Goal: Find contact information: Find contact information

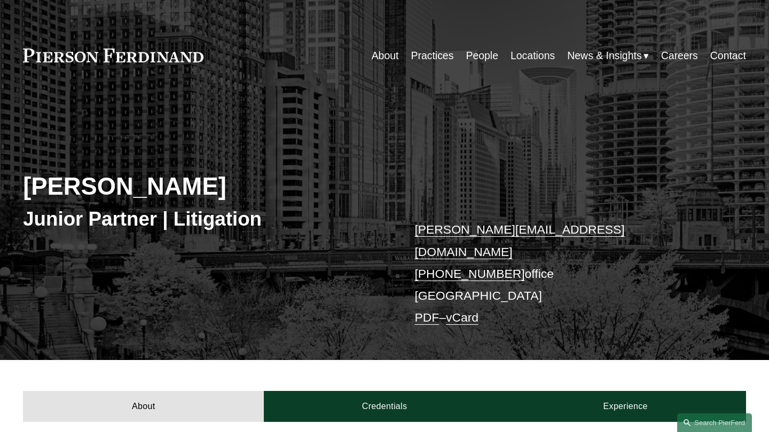
click at [90, 179] on h2 "[PERSON_NAME]" at bounding box center [203, 186] width 361 height 29
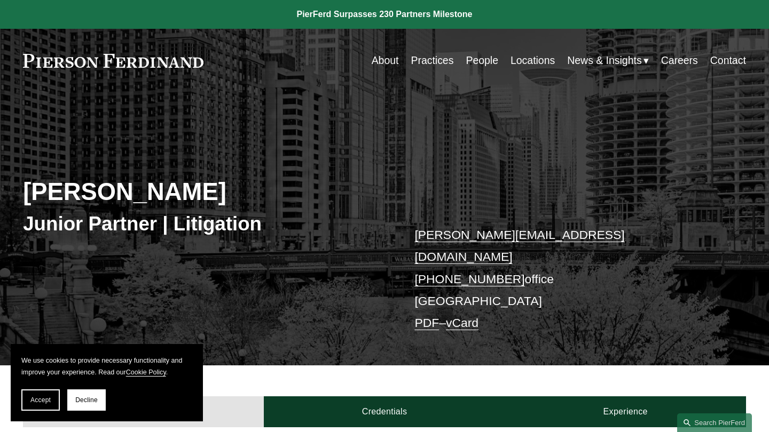
click at [82, 187] on h2 "[PERSON_NAME]" at bounding box center [203, 192] width 361 height 29
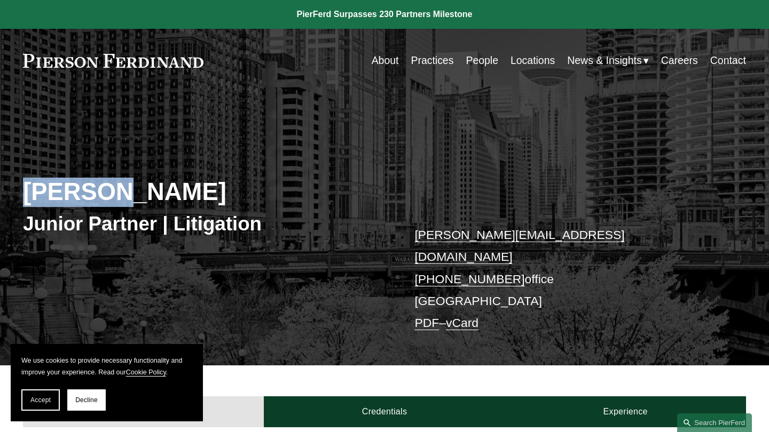
click at [82, 187] on h2 "[PERSON_NAME]" at bounding box center [203, 192] width 361 height 29
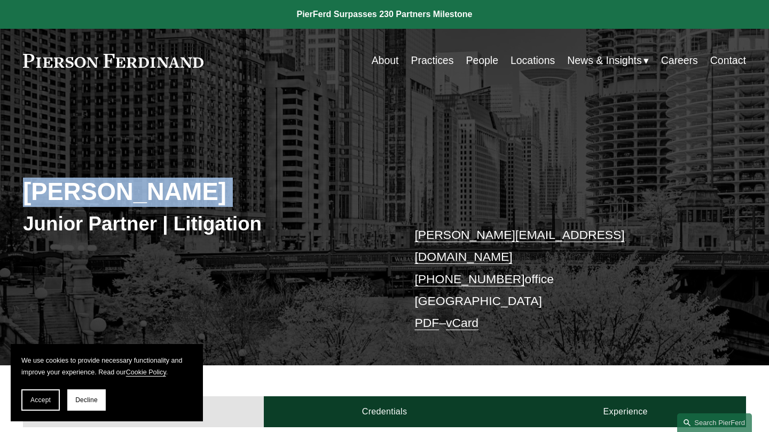
click at [82, 187] on h2 "[PERSON_NAME]" at bounding box center [203, 192] width 361 height 29
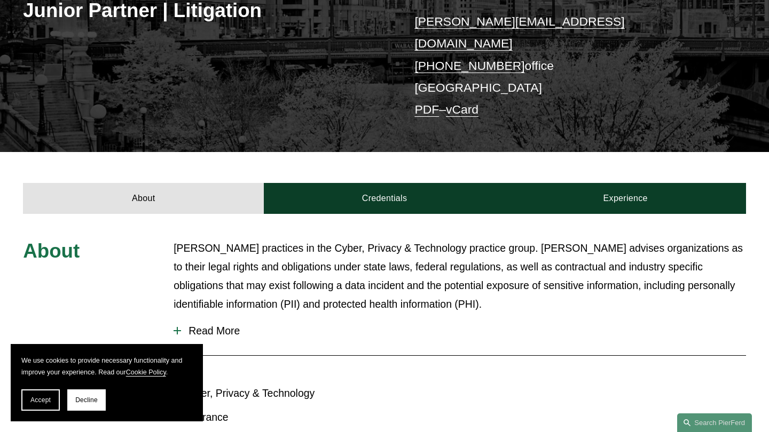
scroll to position [271, 0]
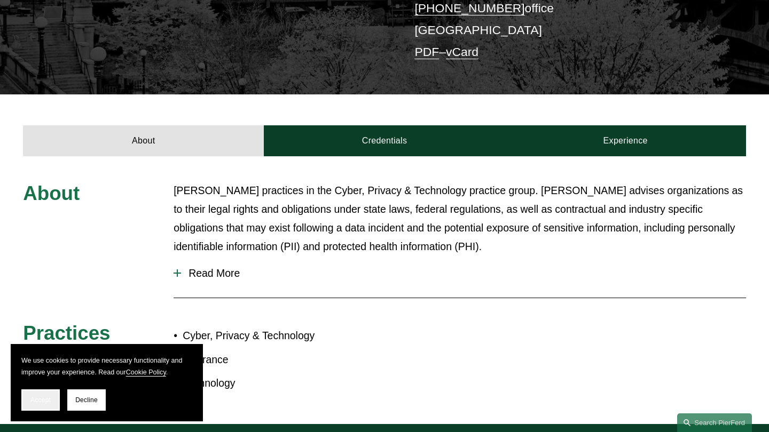
click at [41, 405] on button "Accept" at bounding box center [40, 400] width 38 height 21
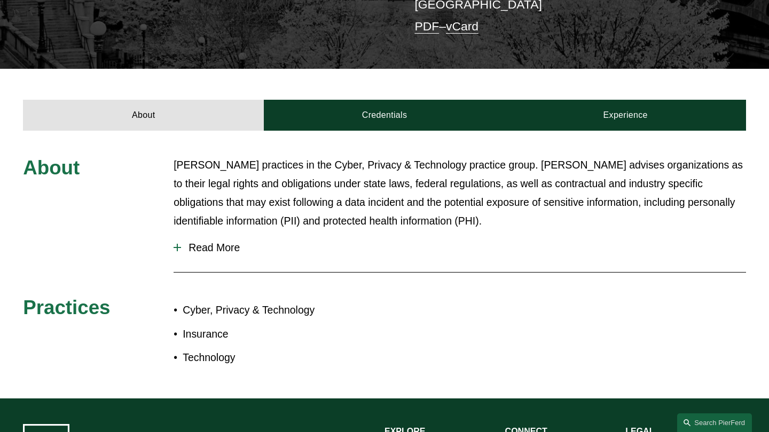
scroll to position [297, 0]
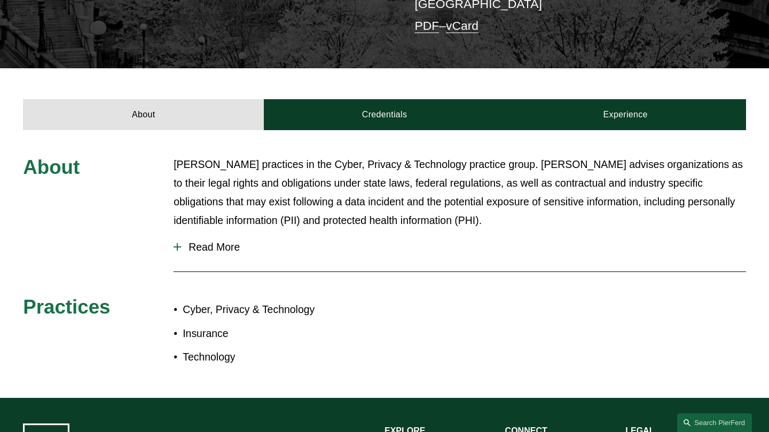
click at [215, 178] on p "[PERSON_NAME] practices in the Cyber, Privacy & Technology practice group. [PER…" at bounding box center [459, 192] width 572 height 75
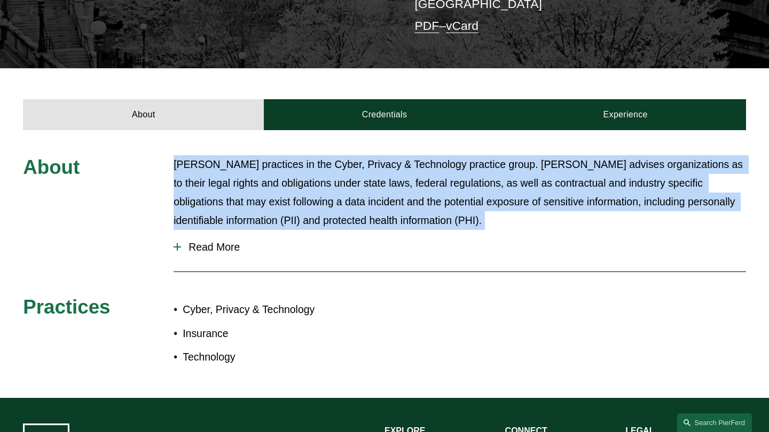
click at [215, 178] on p "[PERSON_NAME] practices in the Cyber, Privacy & Technology practice group. [PER…" at bounding box center [459, 192] width 572 height 75
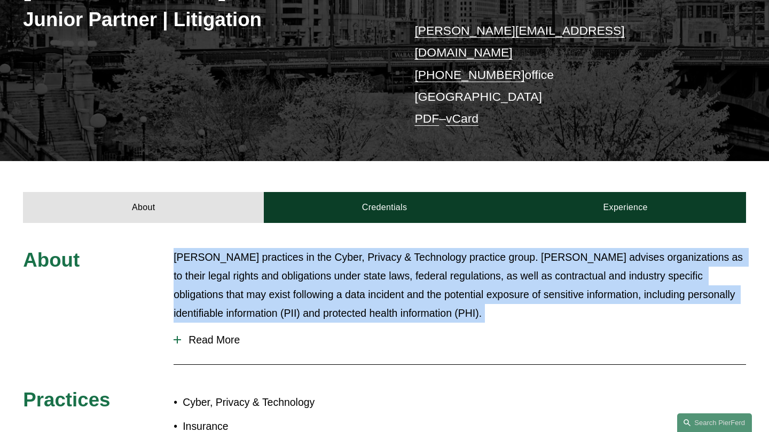
scroll to position [263, 0]
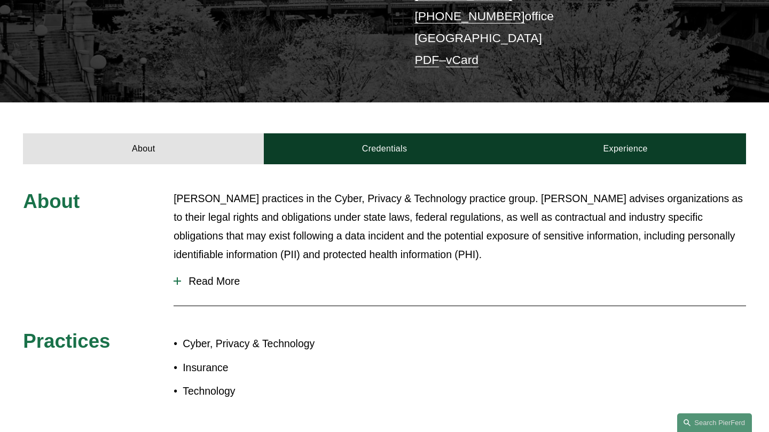
click at [0, 239] on div "About Kaitlyn Bryniarski practices in the Cyber, Privacy & Technology practice …" at bounding box center [384, 298] width 769 height 217
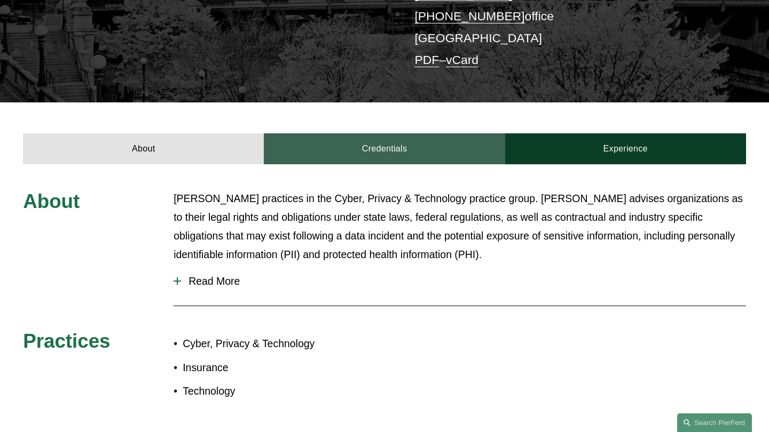
click at [408, 138] on link "Credentials" at bounding box center [384, 148] width 241 height 31
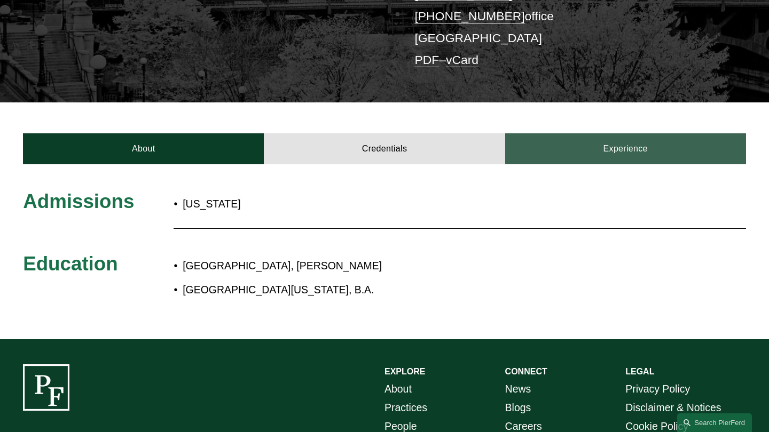
click at [596, 133] on link "Experience" at bounding box center [625, 148] width 241 height 31
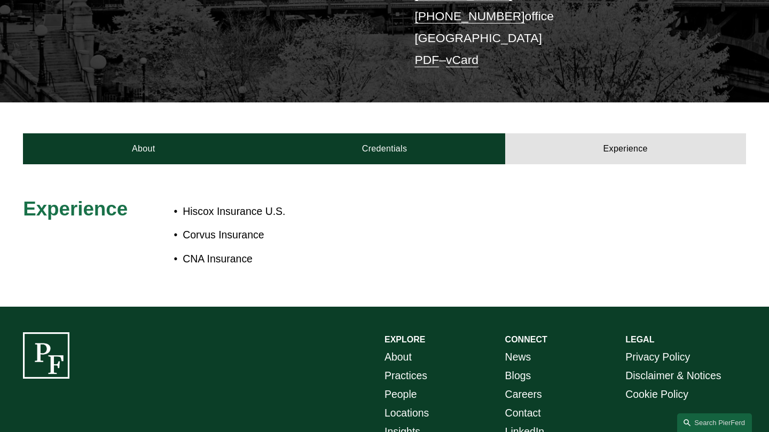
scroll to position [194, 0]
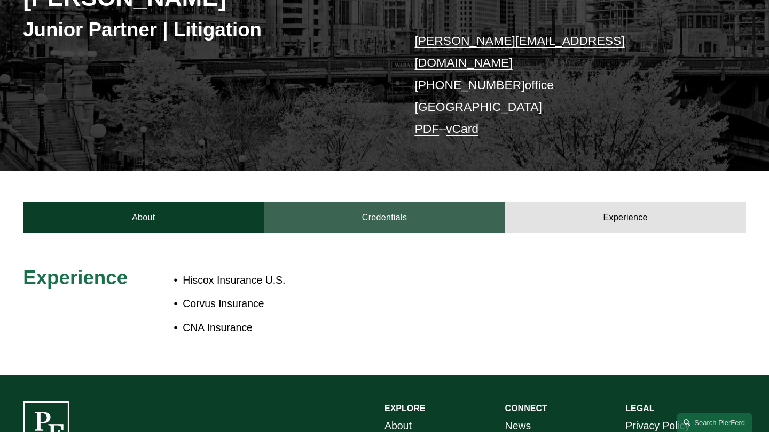
click at [369, 202] on link "Credentials" at bounding box center [384, 217] width 241 height 31
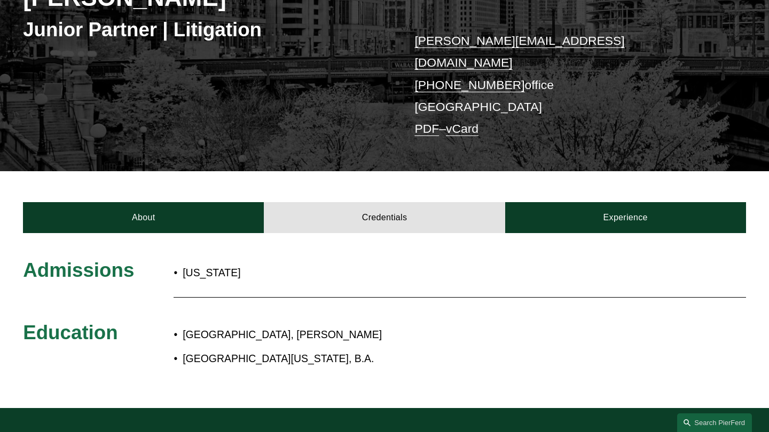
click at [304, 268] on div "[US_STATE]" at bounding box center [308, 272] width 271 height 29
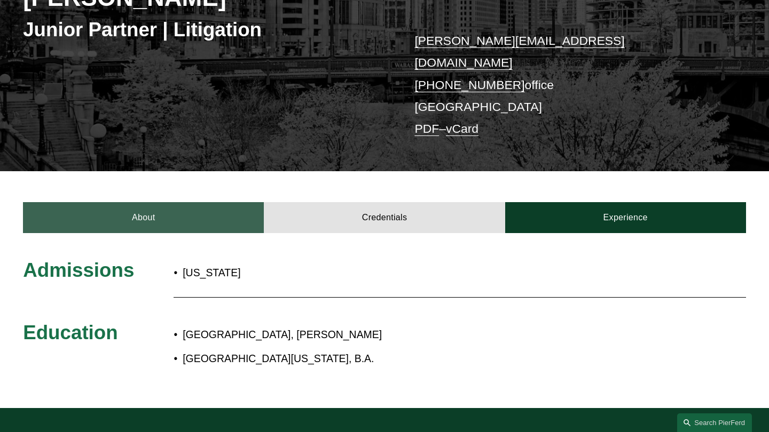
click at [178, 202] on link "About" at bounding box center [143, 217] width 241 height 31
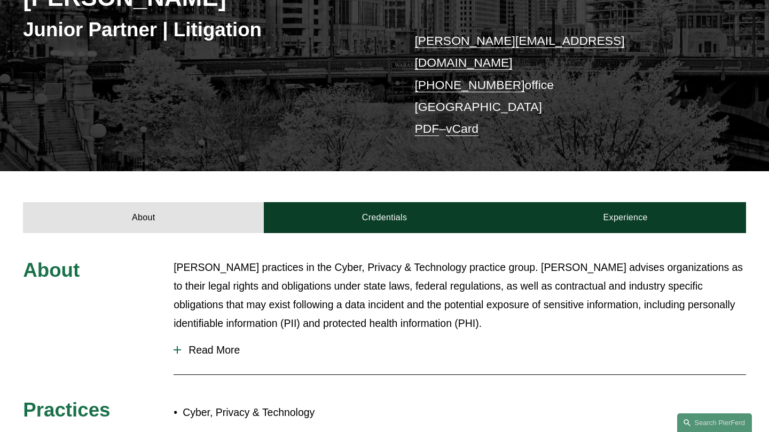
click at [9, 327] on div "About Kaitlyn Bryniarski practices in the Cyber, Privacy & Technology practice …" at bounding box center [384, 366] width 769 height 217
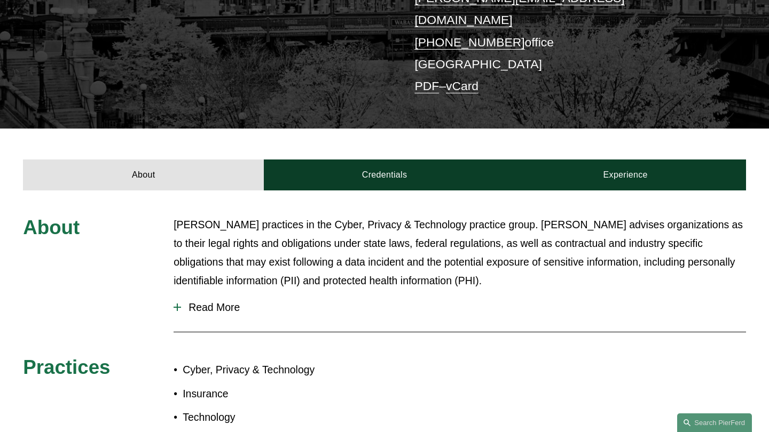
scroll to position [278, 0]
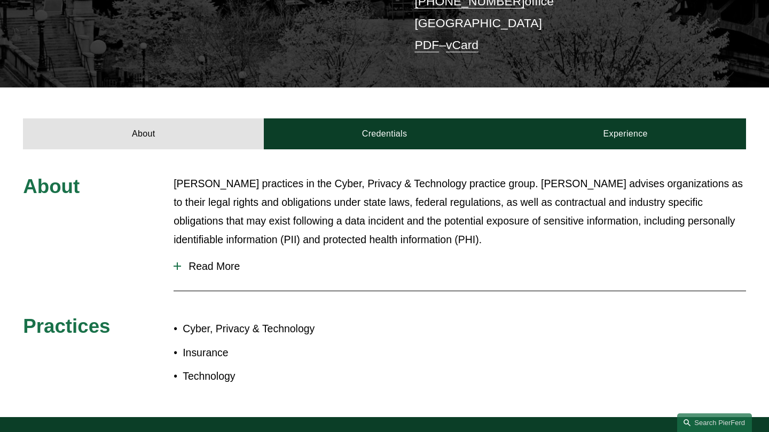
click at [204, 261] on span "Read More" at bounding box center [463, 267] width 565 height 12
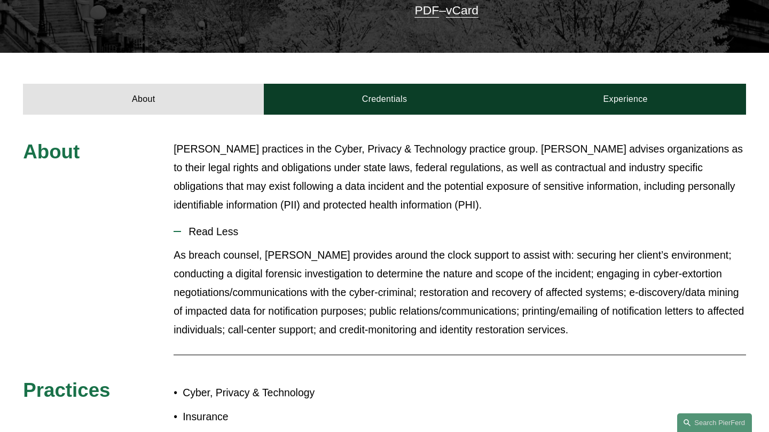
scroll to position [387, 0]
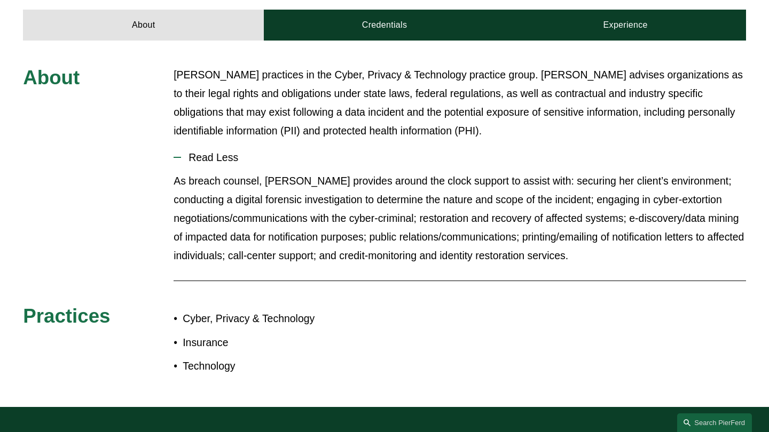
click at [76, 236] on div "About Kaitlyn Bryniarski practices in the Cyber, Privacy & Technology practice …" at bounding box center [384, 224] width 769 height 316
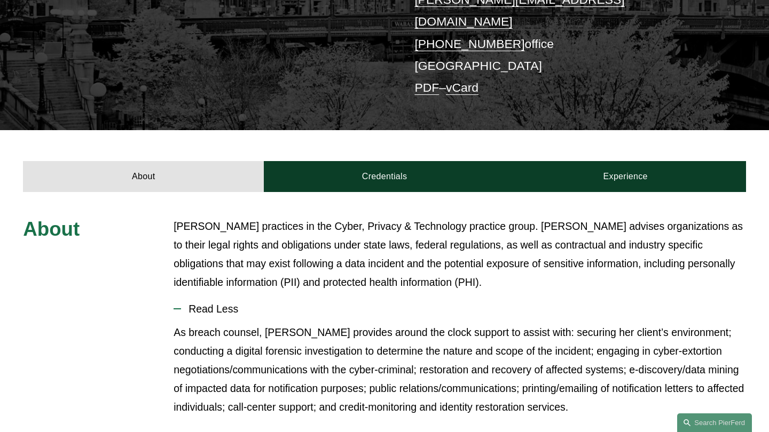
scroll to position [0, 0]
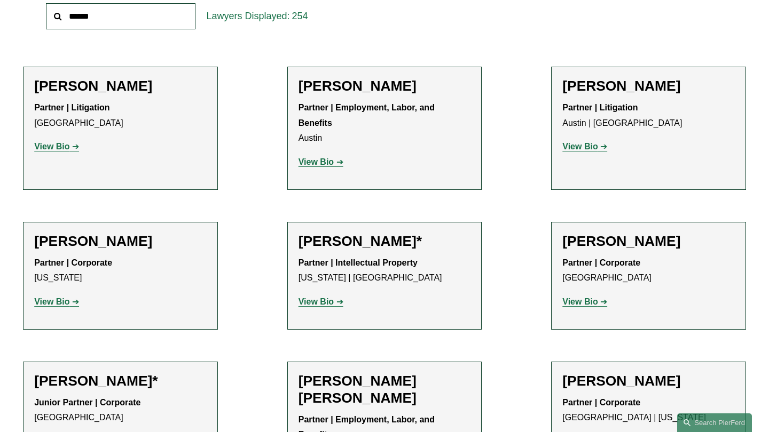
scroll to position [1617, 0]
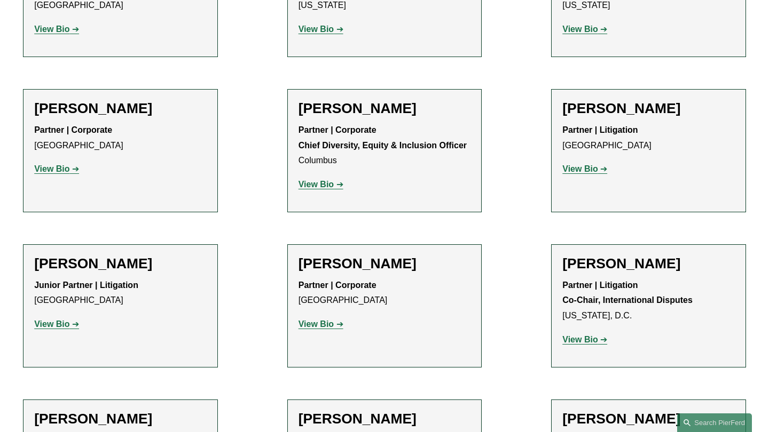
click at [73, 320] on link "View Bio" at bounding box center [56, 324] width 45 height 9
click at [58, 123] on div "Partner | Corporate Atlanta View Bio Location: Atlanta; Department: Corporate; …" at bounding box center [120, 150] width 172 height 54
click at [53, 164] on strong "View Bio" at bounding box center [51, 168] width 35 height 9
click at [330, 180] on strong "View Bio" at bounding box center [315, 184] width 35 height 9
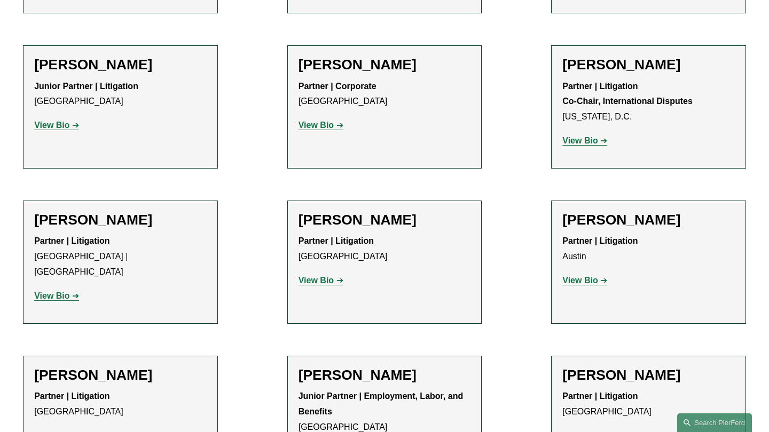
scroll to position [1828, 0]
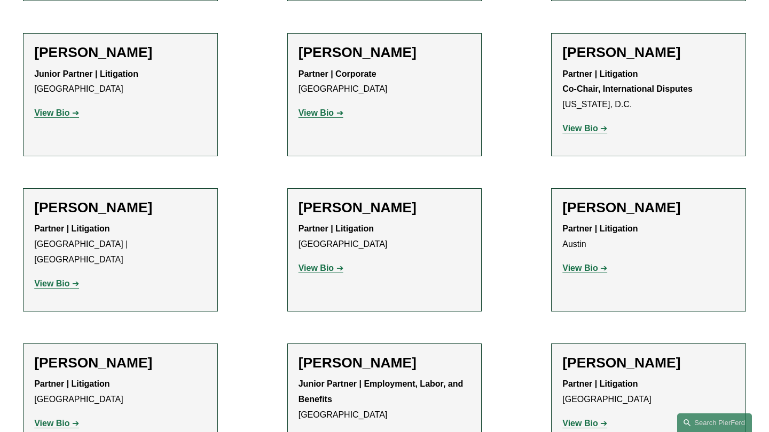
click at [65, 279] on strong "View Bio" at bounding box center [51, 283] width 35 height 9
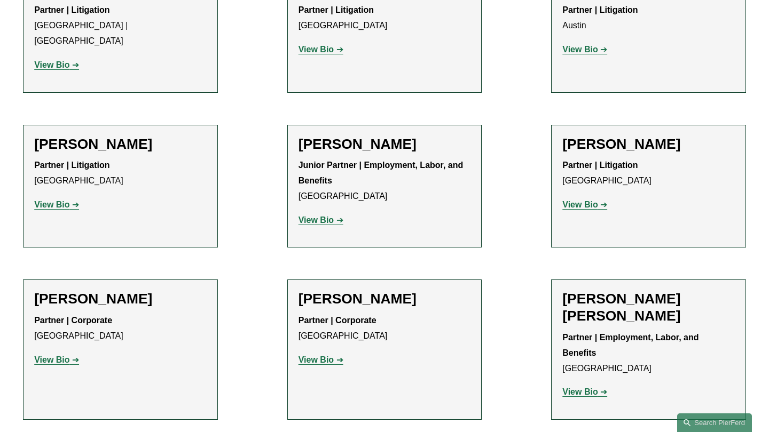
scroll to position [2062, 0]
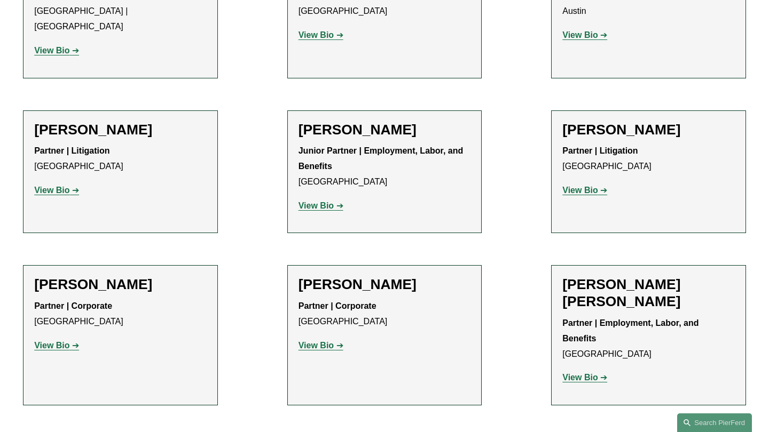
click at [603, 373] on link "View Bio" at bounding box center [584, 377] width 45 height 9
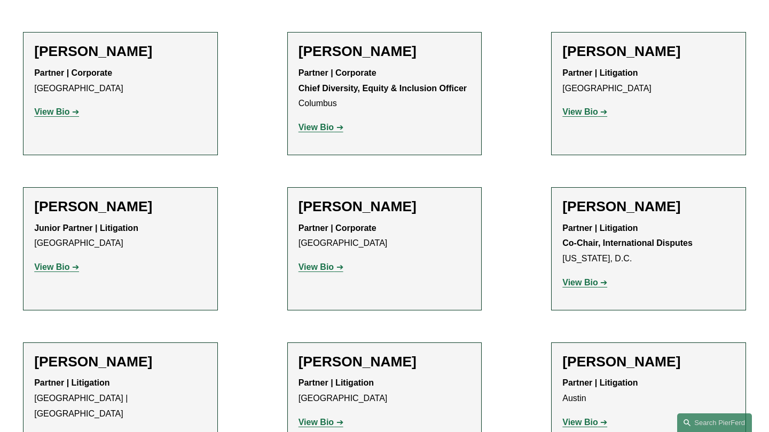
scroll to position [1668, 0]
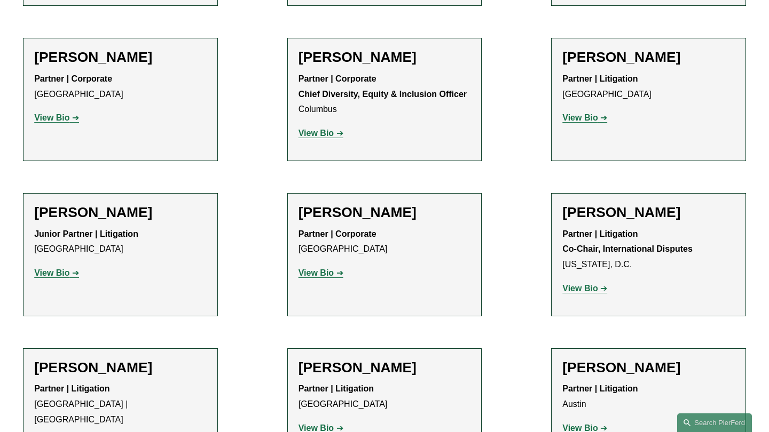
click at [57, 269] on strong "View Bio" at bounding box center [51, 273] width 35 height 9
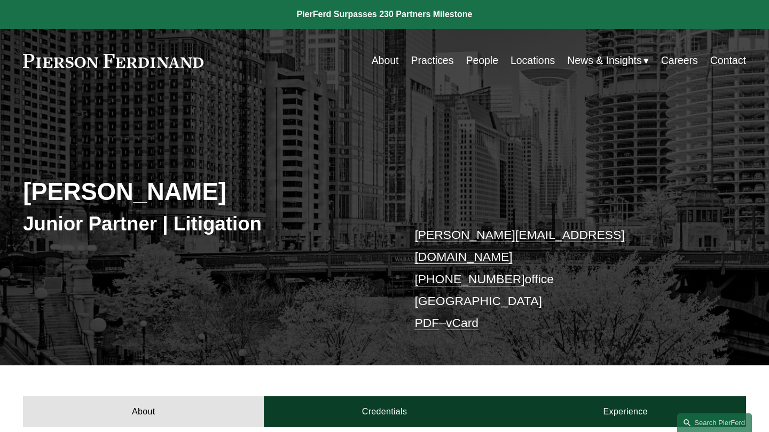
scroll to position [281, 0]
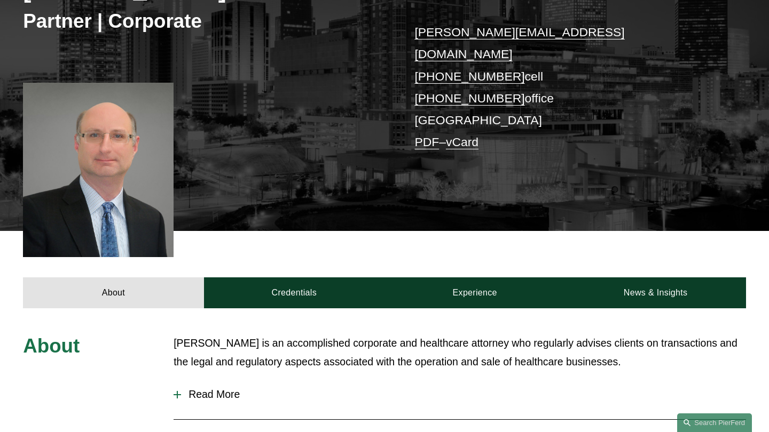
scroll to position [162, 0]
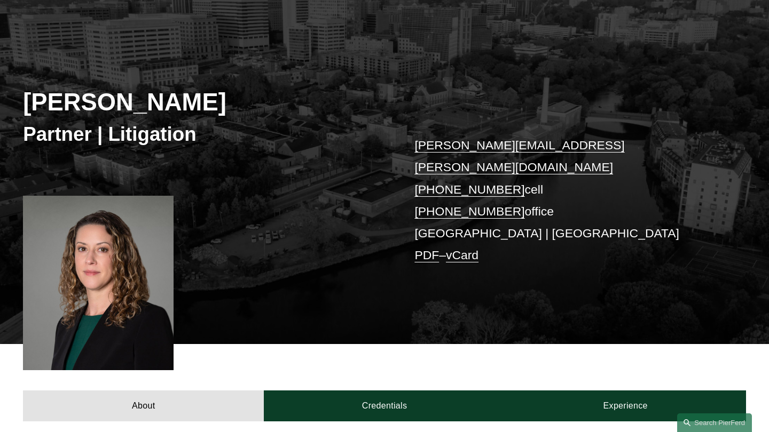
scroll to position [128, 0]
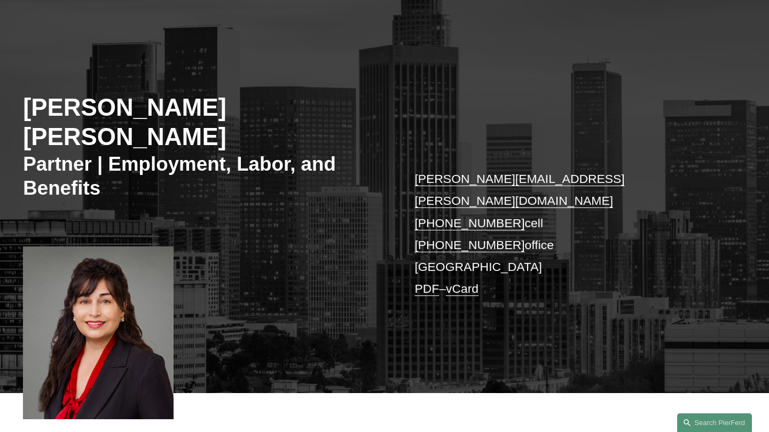
scroll to position [160, 0]
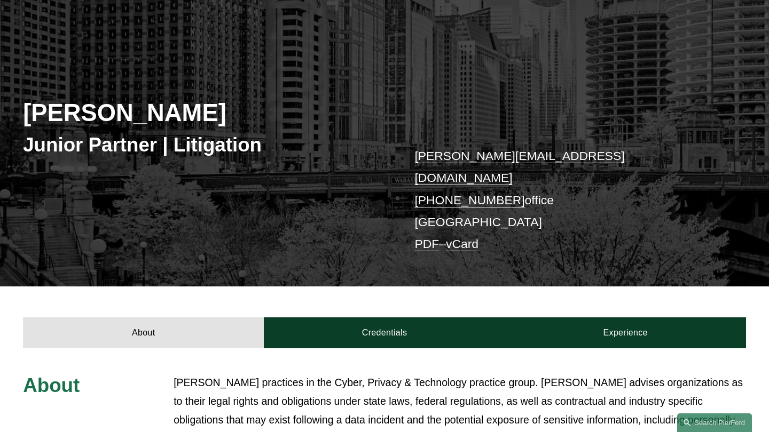
scroll to position [188, 0]
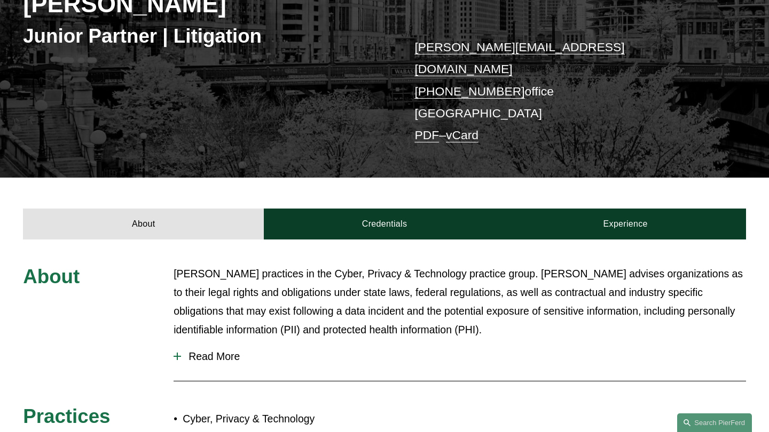
click at [428, 128] on link "PDF" at bounding box center [426, 135] width 25 height 14
click at [471, 128] on link "vCard" at bounding box center [462, 135] width 33 height 14
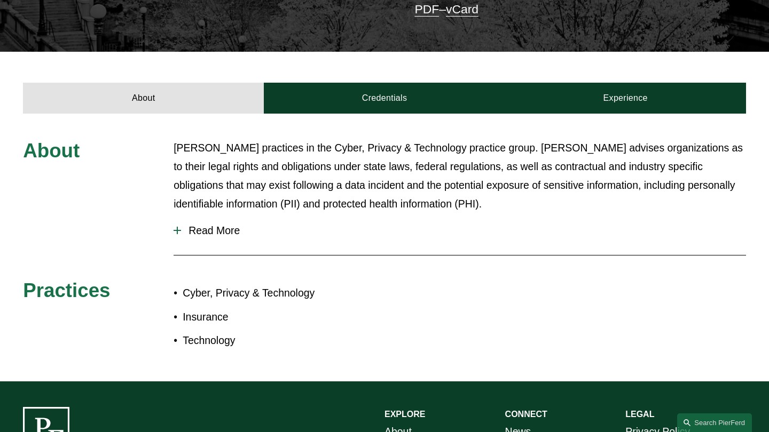
scroll to position [468, 0]
